Goal: Task Accomplishment & Management: Use online tool/utility

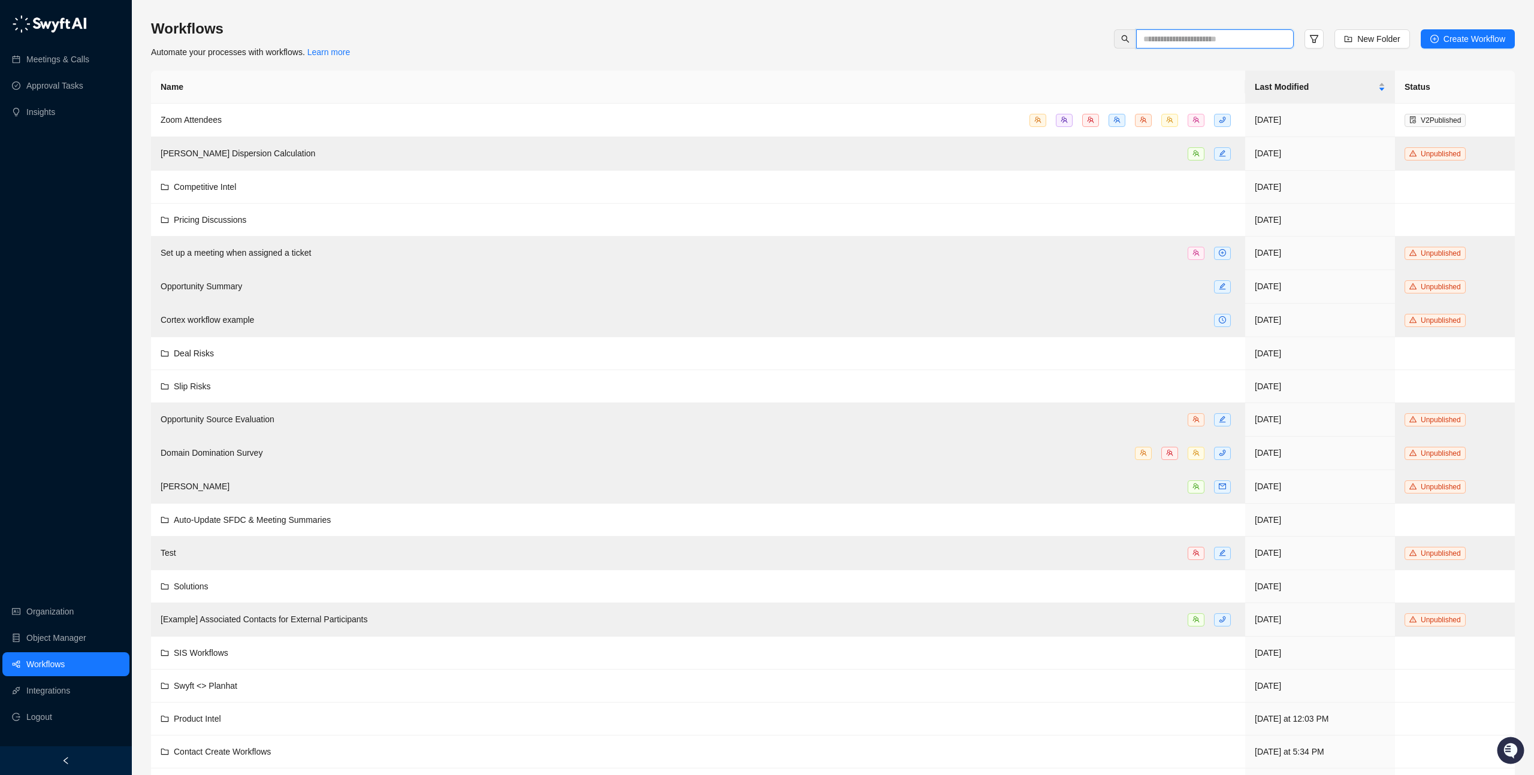
click at [1167, 38] on input "text" at bounding box center [1210, 38] width 134 height 13
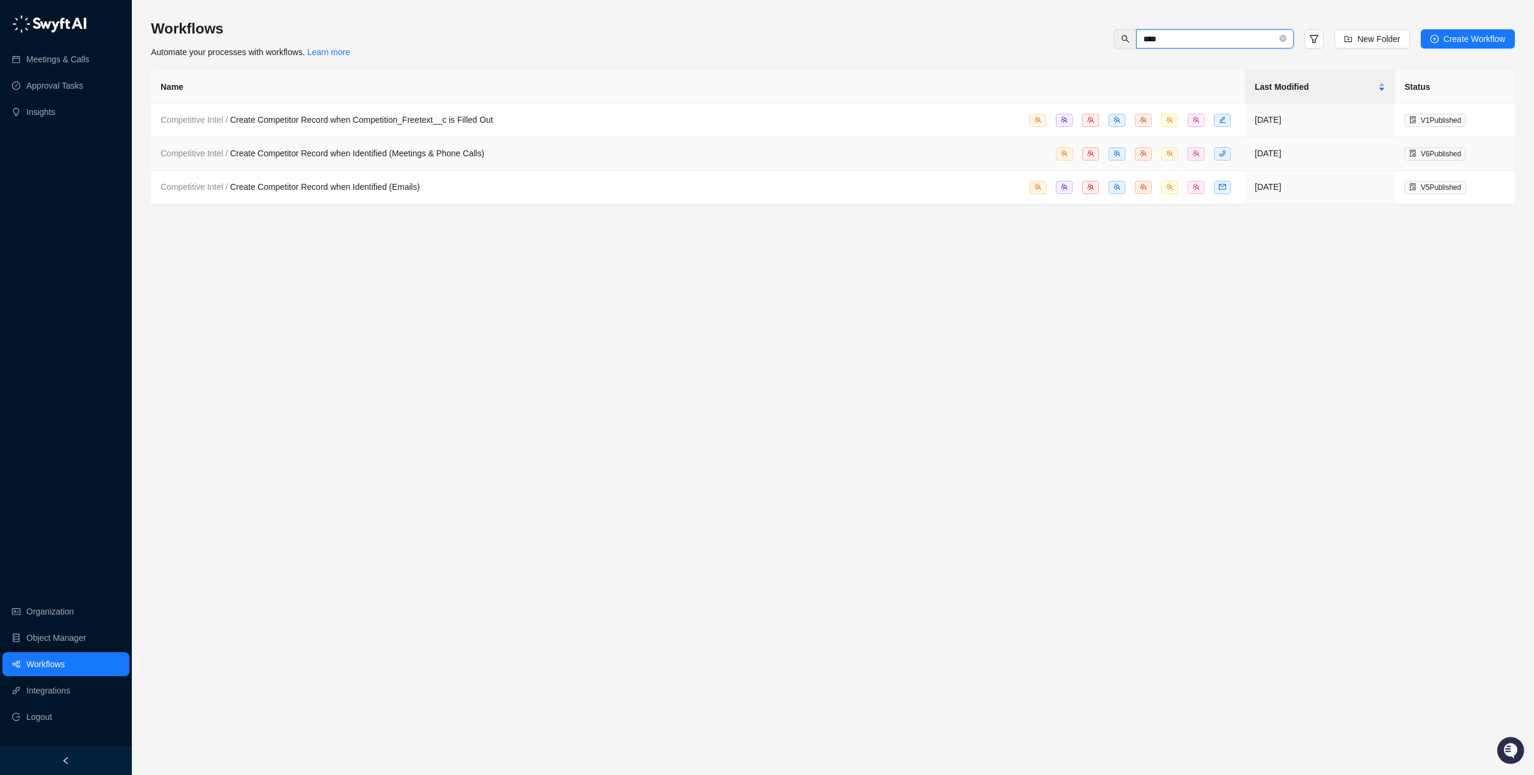
type input "****"
click at [443, 158] on span "Competitive Intel / Create Competitor Record when Identified (Meetings & Phone …" at bounding box center [323, 154] width 324 height 10
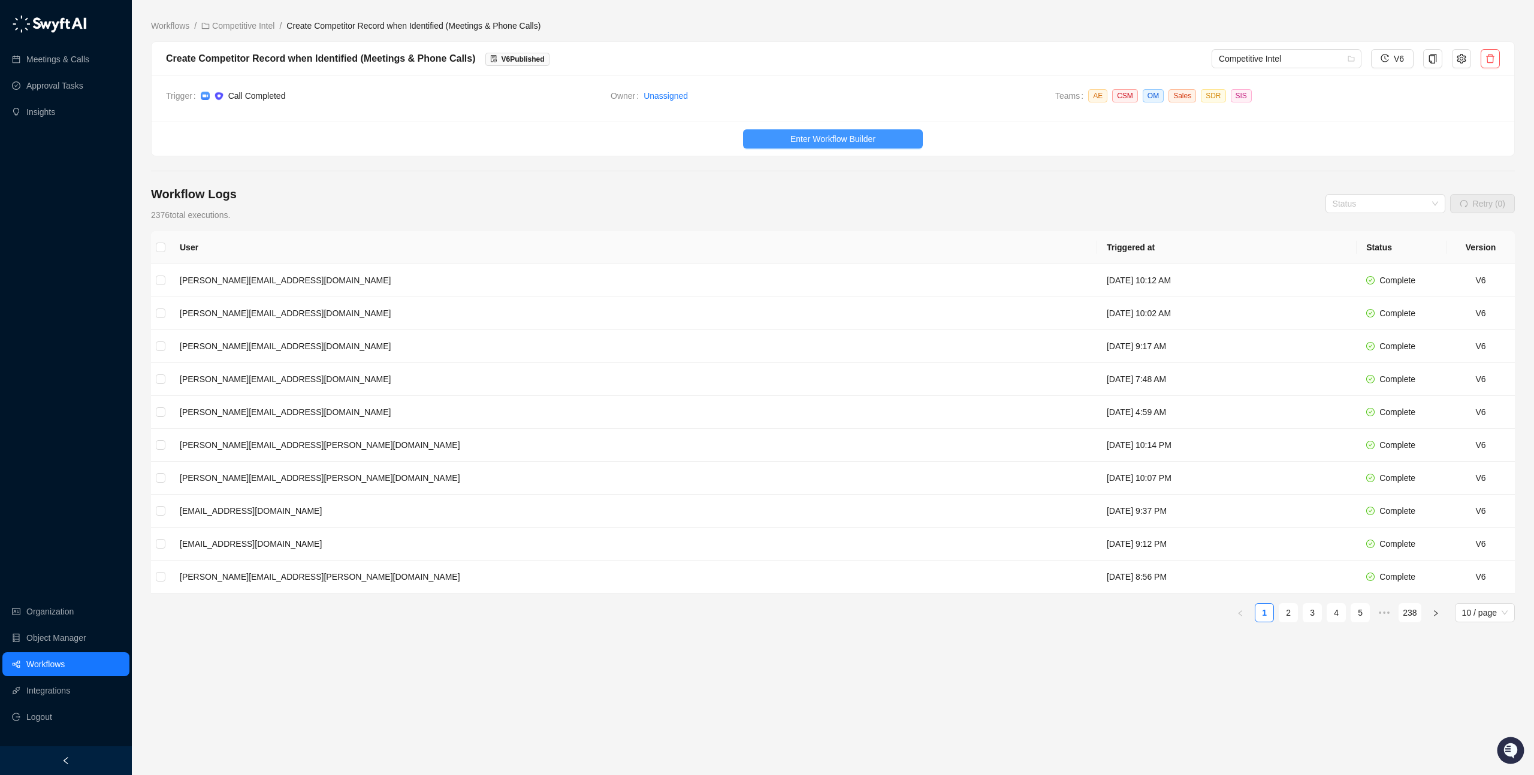
click at [771, 139] on button "Enter Workflow Builder" at bounding box center [833, 138] width 180 height 19
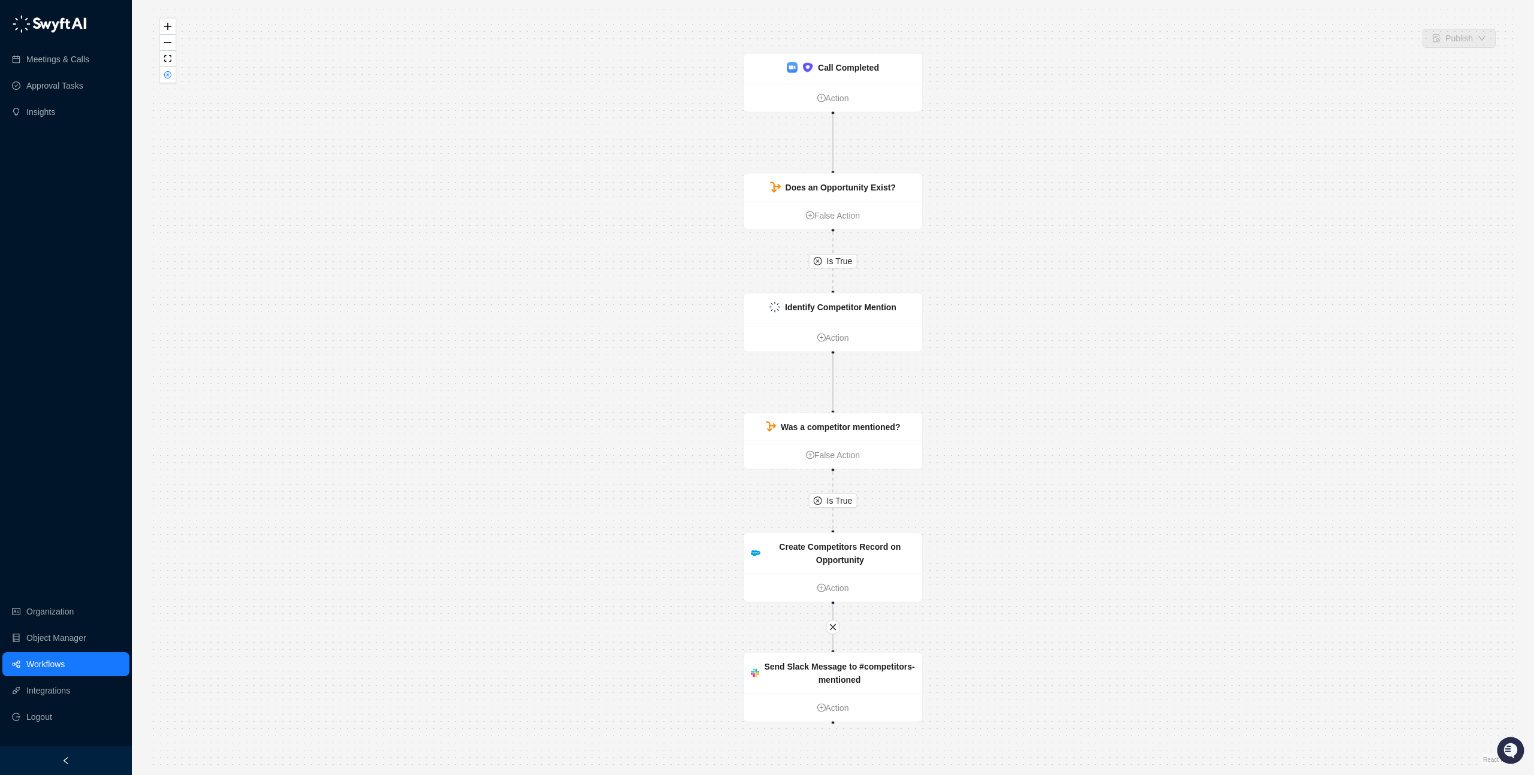
click at [771, 139] on div "Is True Is True Identify Competitor Mention Action Was a competitor mentioned? …" at bounding box center [833, 388] width 1364 height 756
click at [995, 285] on div "Is True Is True Identify Competitor Mention Action Was a competitor mentioned? …" at bounding box center [833, 388] width 1364 height 756
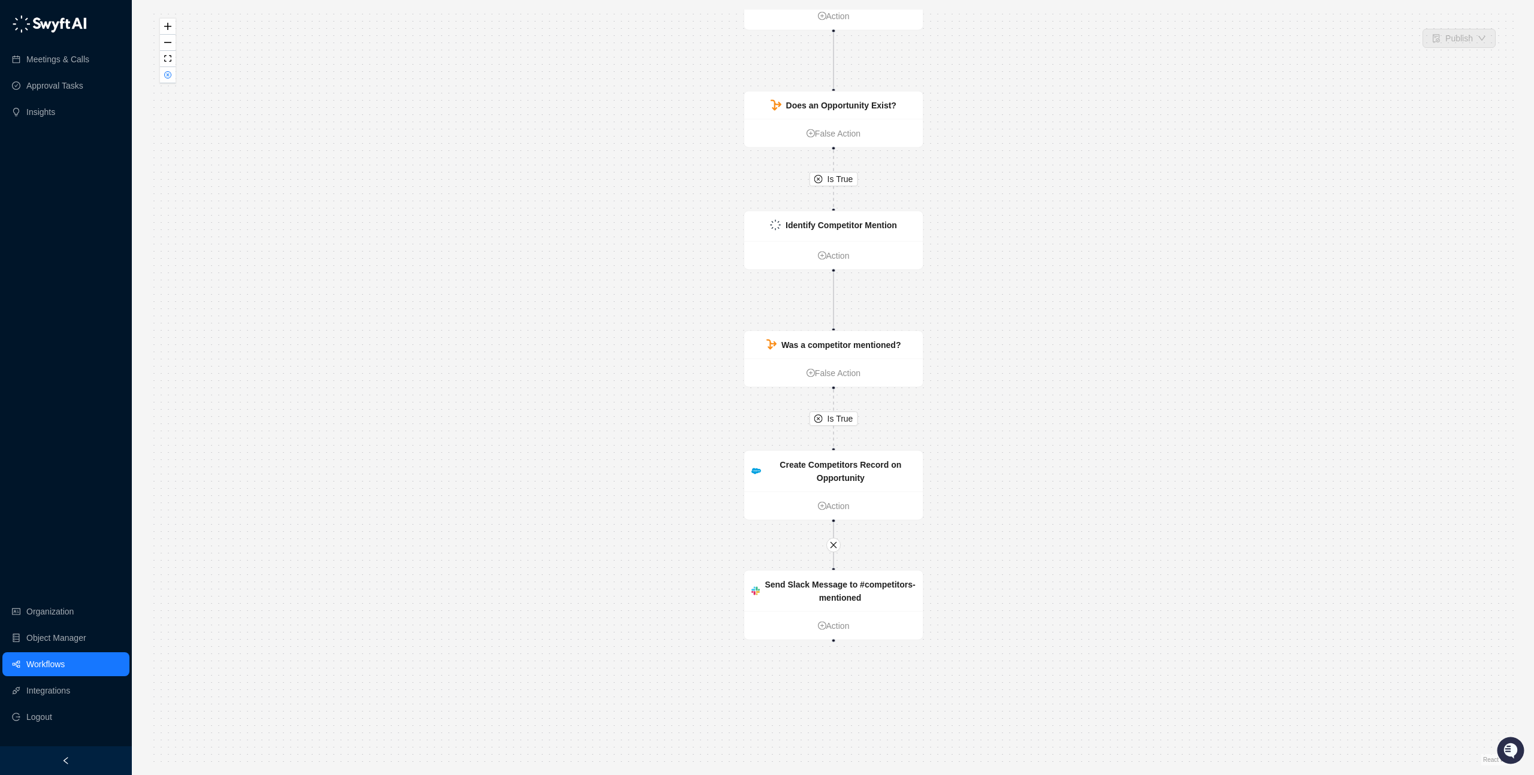
drag, startPoint x: 997, startPoint y: 366, endPoint x: 996, endPoint y: 275, distance: 90.5
click at [996, 275] on div "Is True Is True Identify Competitor Mention Action Was a competitor mentioned? …" at bounding box center [833, 388] width 1364 height 756
drag, startPoint x: 1015, startPoint y: 428, endPoint x: 1015, endPoint y: 387, distance: 41.3
click at [1015, 387] on div "Is True Is True Identify Competitor Mention Action Was a competitor mentioned? …" at bounding box center [833, 388] width 1364 height 756
